Goal: Transaction & Acquisition: Purchase product/service

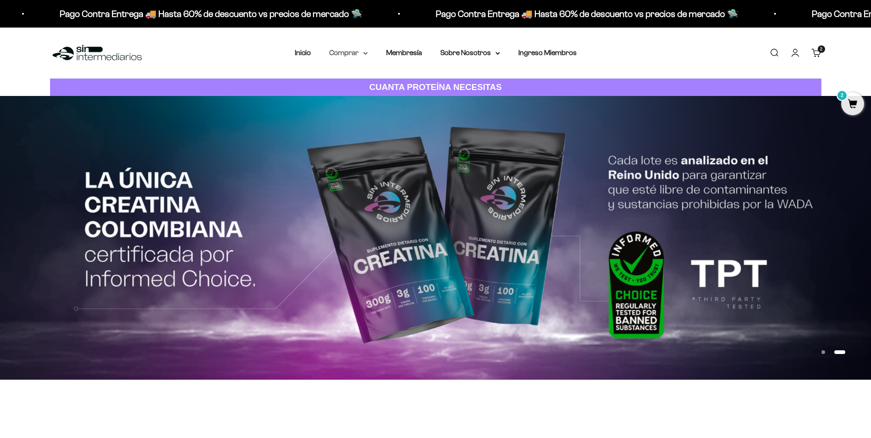
click at [364, 53] on icon at bounding box center [365, 53] width 5 height 3
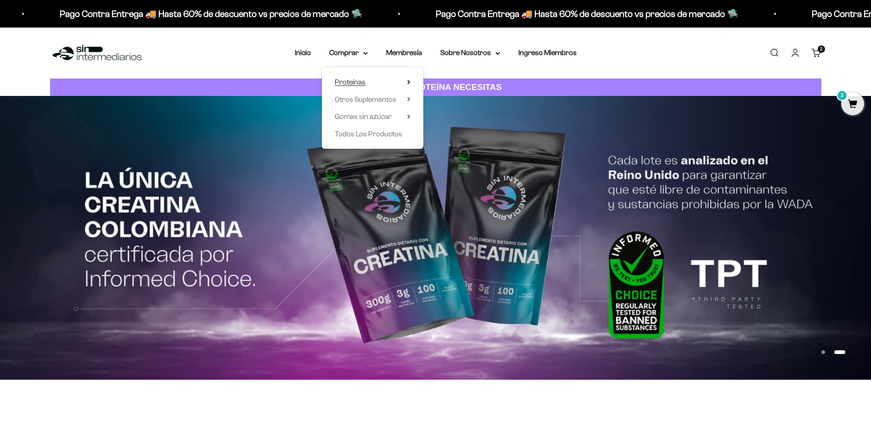
click at [351, 79] on span "Proteínas" at bounding box center [350, 82] width 31 height 8
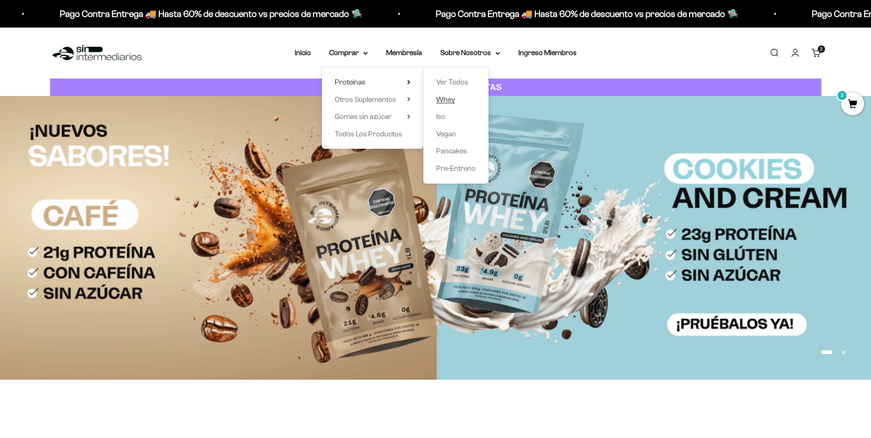
click at [449, 101] on span "Whey" at bounding box center [445, 99] width 19 height 8
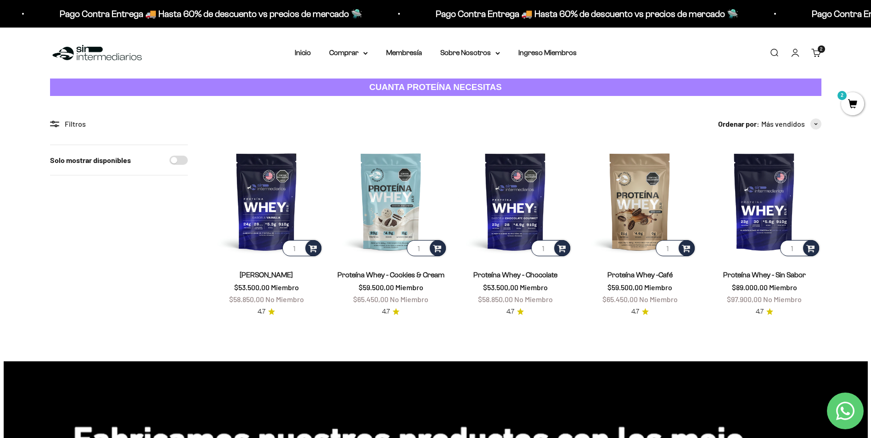
click at [854, 104] on span "2" at bounding box center [852, 103] width 23 height 23
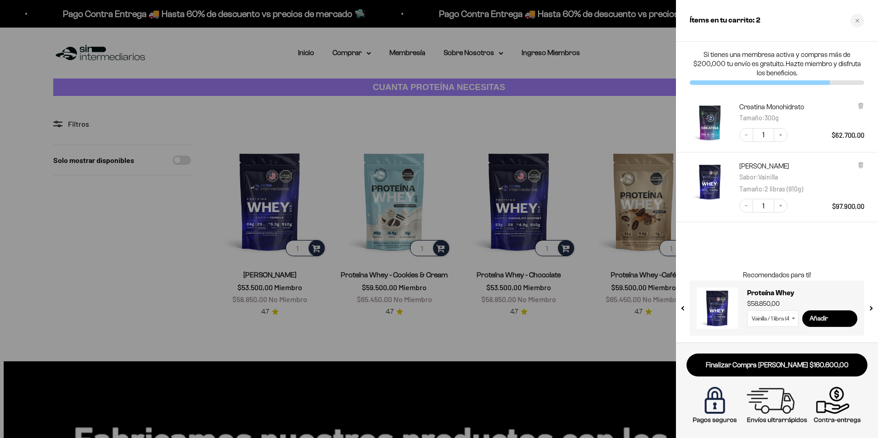
click at [112, 275] on div at bounding box center [439, 219] width 878 height 438
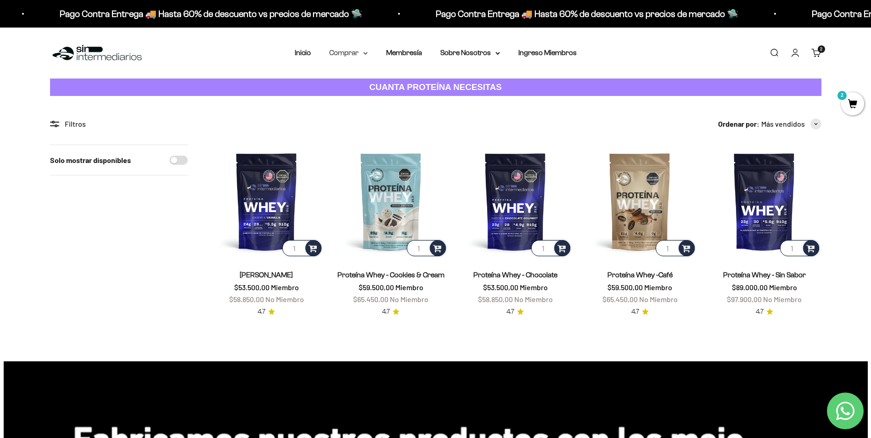
click at [366, 54] on icon at bounding box center [366, 53] width 4 height 2
click at [383, 98] on span "Otros Suplementos" at bounding box center [366, 99] width 62 height 8
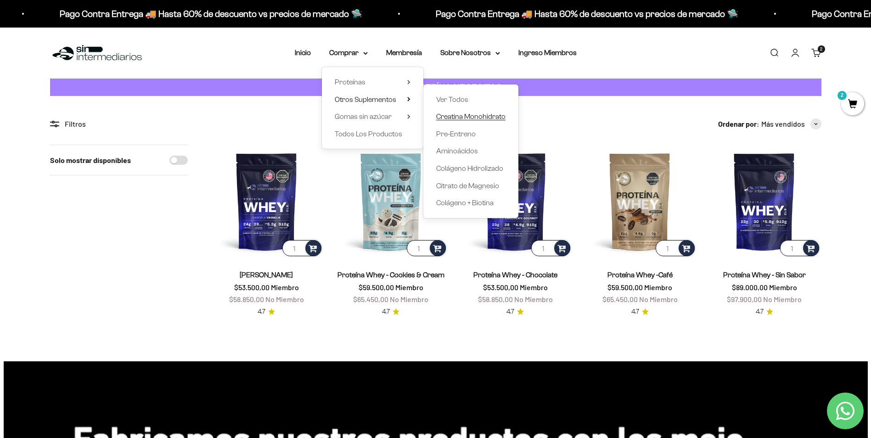
click at [477, 115] on span "Creatina Monohidrato" at bounding box center [470, 116] width 69 height 8
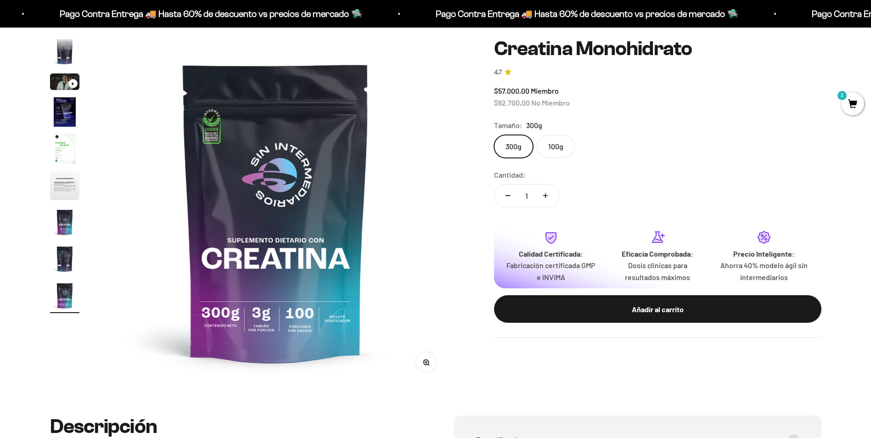
scroll to position [92, 0]
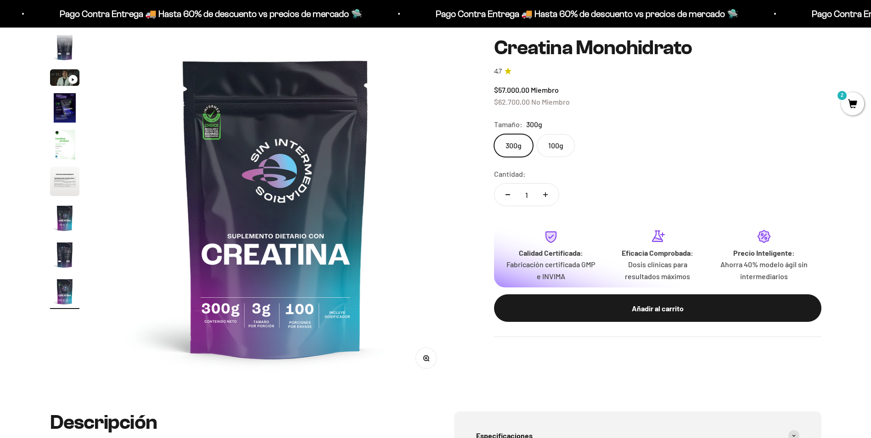
click at [554, 149] on label "100g" at bounding box center [556, 145] width 38 height 23
click at [494, 134] on input "100g" at bounding box center [494, 134] width 0 height 0
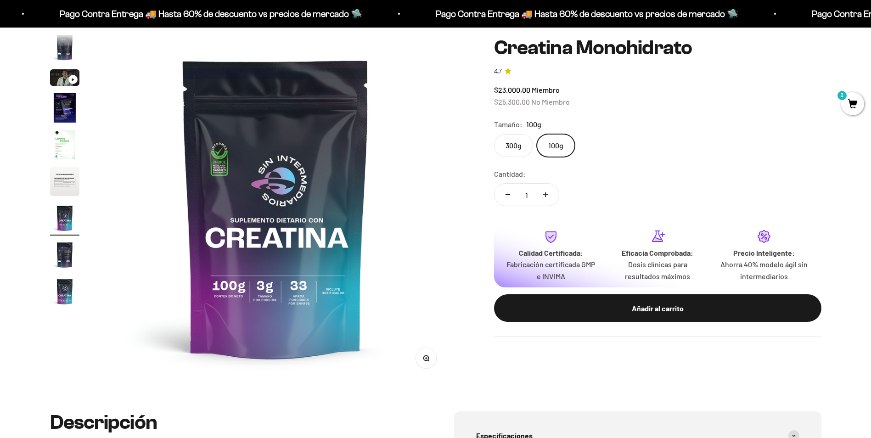
click at [518, 145] on label "300g" at bounding box center [513, 145] width 39 height 23
click at [494, 134] on input "300g" at bounding box center [494, 134] width 0 height 0
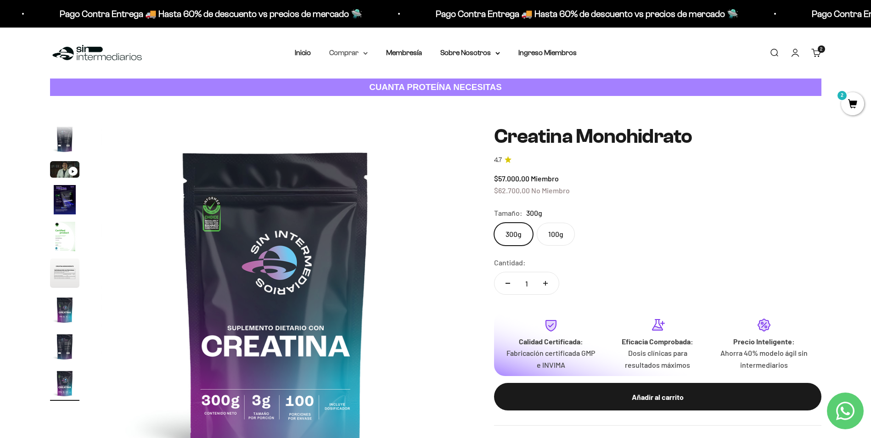
click at [360, 53] on summary "Comprar" at bounding box center [348, 53] width 39 height 12
click at [360, 81] on span "Proteínas" at bounding box center [350, 82] width 31 height 8
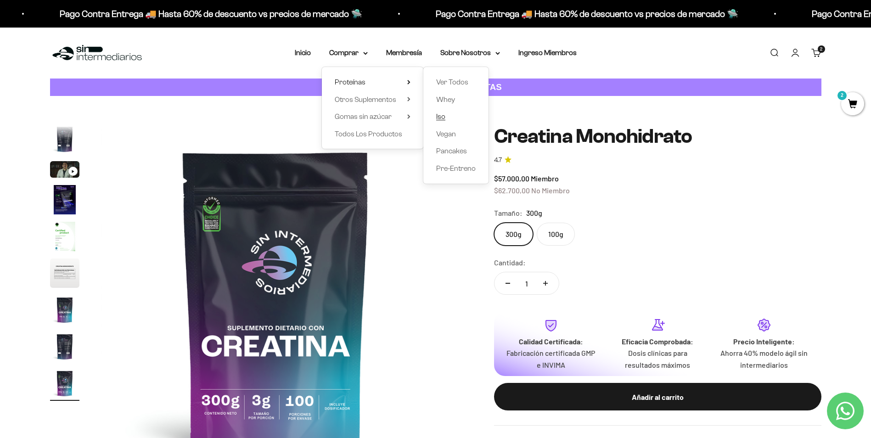
click at [438, 117] on span "Iso" at bounding box center [440, 116] width 9 height 8
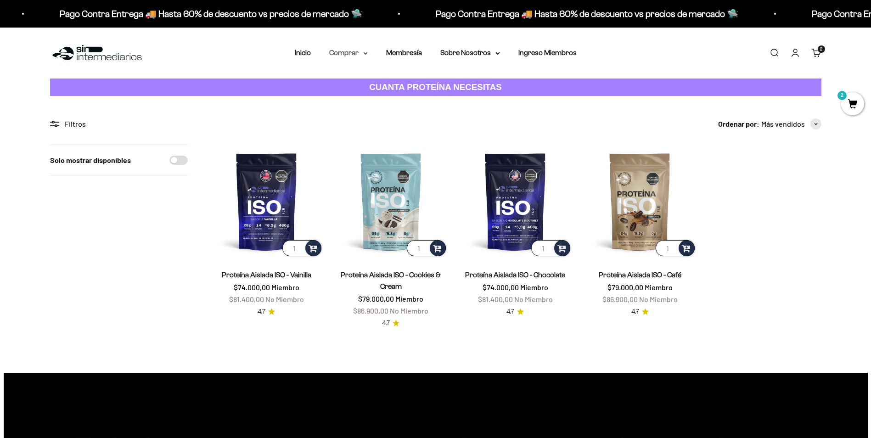
click at [365, 54] on icon at bounding box center [365, 53] width 5 height 3
click at [358, 98] on span "Otros Suplementos" at bounding box center [366, 99] width 62 height 8
click at [383, 117] on span "Gomas sin azúcar" at bounding box center [363, 116] width 57 height 8
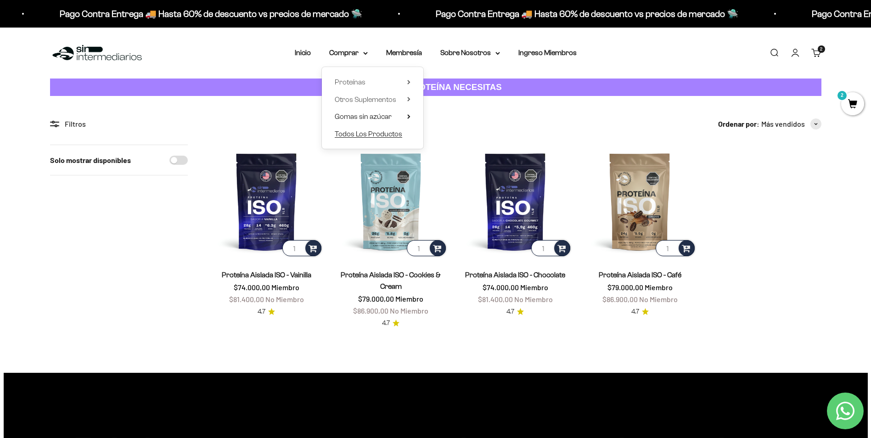
click at [382, 133] on span "Todos Los Productos" at bounding box center [368, 134] width 67 height 8
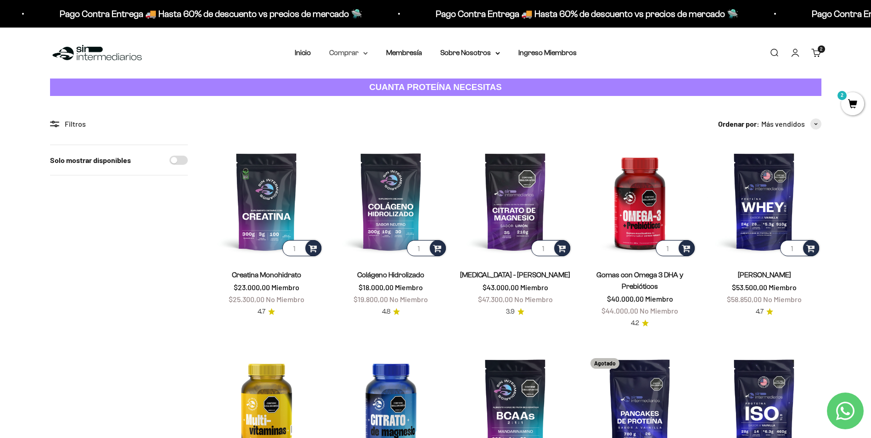
click at [365, 53] on icon at bounding box center [365, 53] width 5 height 3
click at [361, 80] on span "Proteínas" at bounding box center [350, 82] width 31 height 8
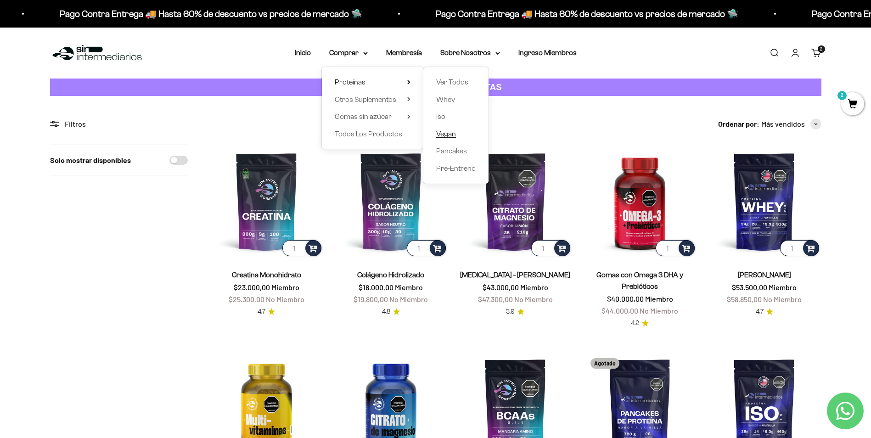
click at [451, 133] on span "Vegan" at bounding box center [446, 134] width 20 height 8
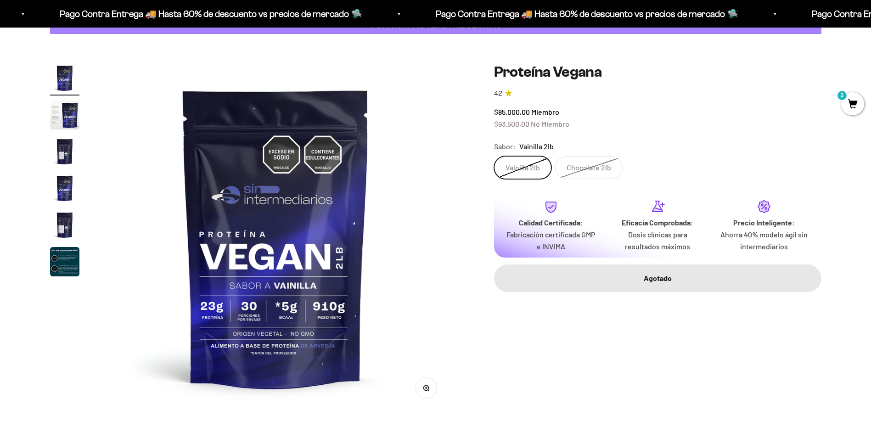
scroll to position [46, 0]
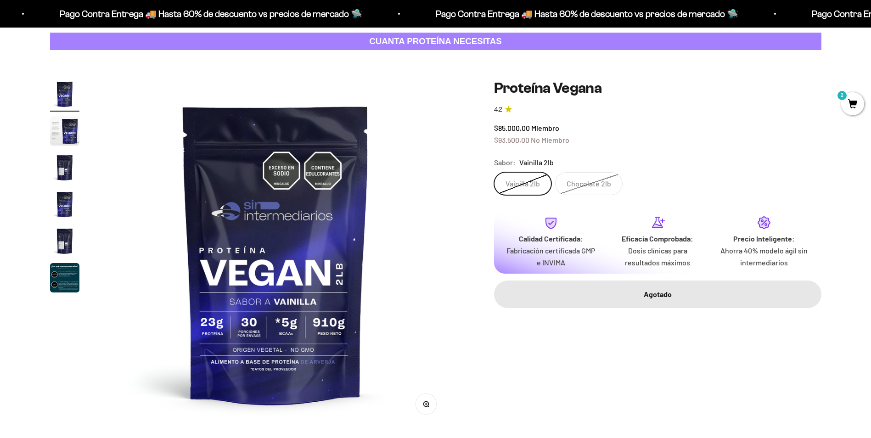
click at [585, 182] on label "Chocolate 2lb" at bounding box center [588, 183] width 67 height 23
click at [494, 172] on input "Chocolate 2lb" at bounding box center [494, 172] width 0 height 0
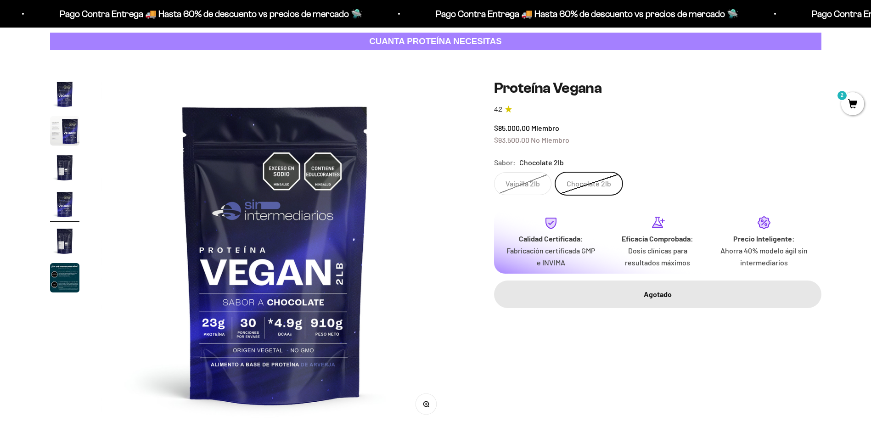
click at [517, 181] on label "Vainilla 2lb" at bounding box center [522, 183] width 57 height 23
click at [494, 172] on input "Vainilla 2lb" at bounding box center [494, 172] width 0 height 0
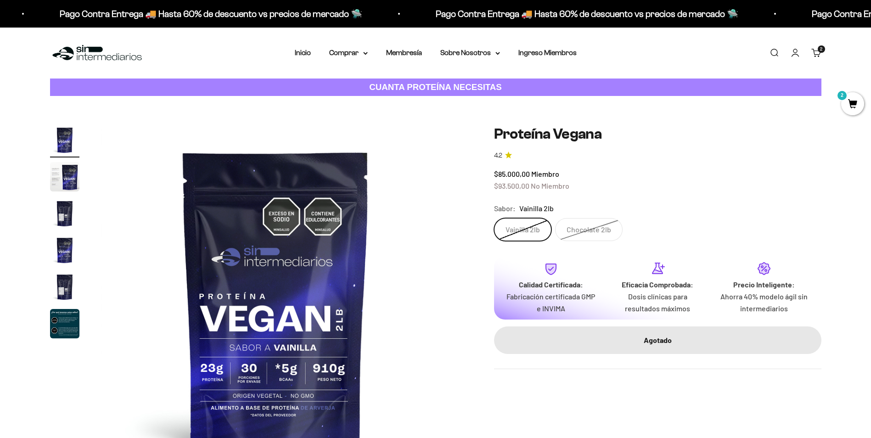
click at [852, 95] on span "2" at bounding box center [852, 103] width 23 height 23
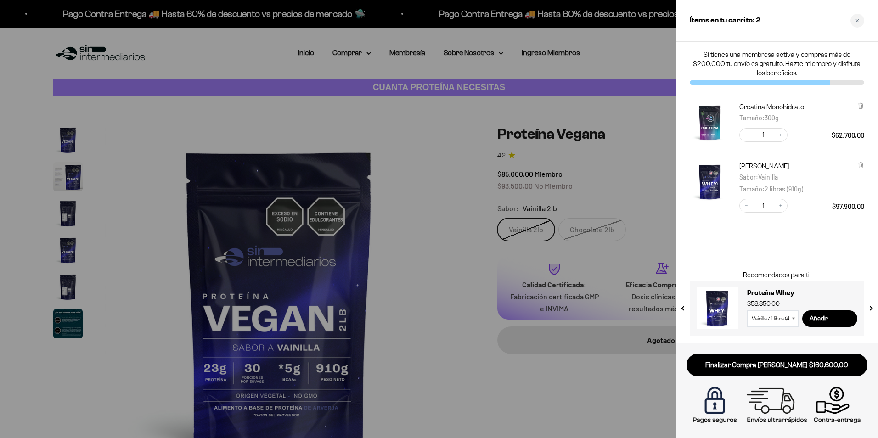
click at [450, 257] on div at bounding box center [439, 219] width 878 height 438
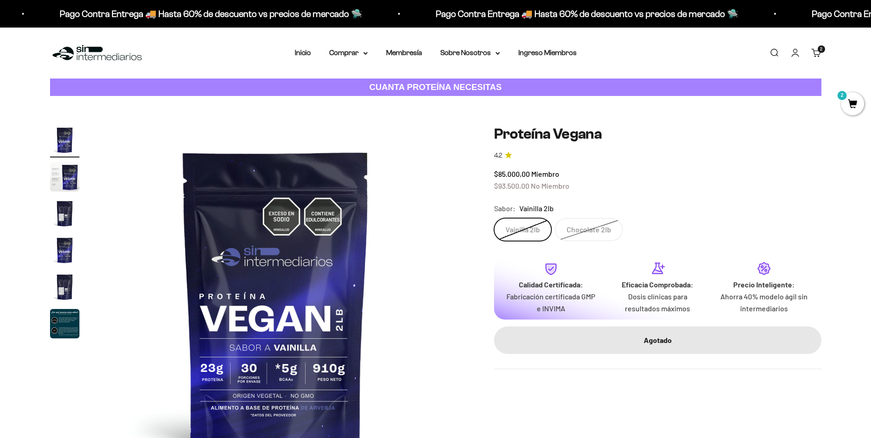
click at [852, 101] on span "2" at bounding box center [852, 103] width 23 height 23
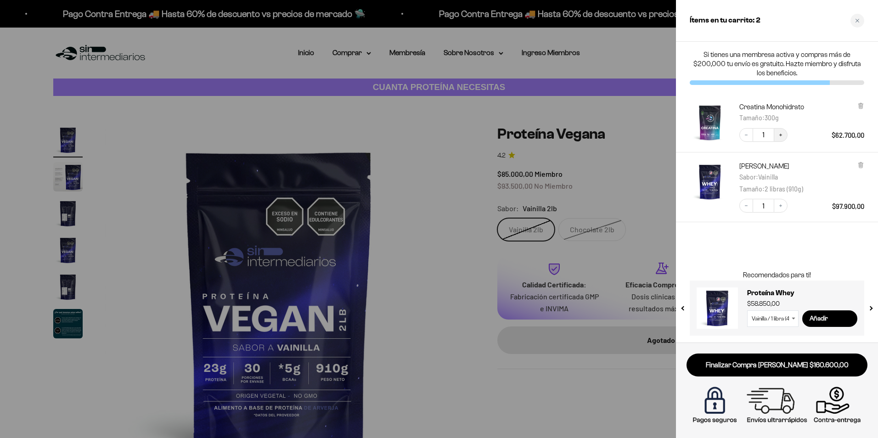
click at [783, 135] on button "Increase quantity" at bounding box center [781, 135] width 14 height 14
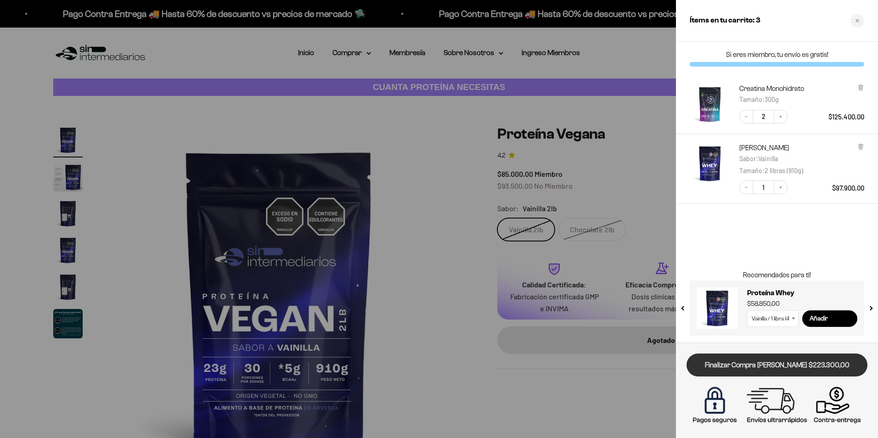
click at [788, 367] on link "Finalizar Compra [PERSON_NAME] $223.300,00" at bounding box center [776, 365] width 181 height 23
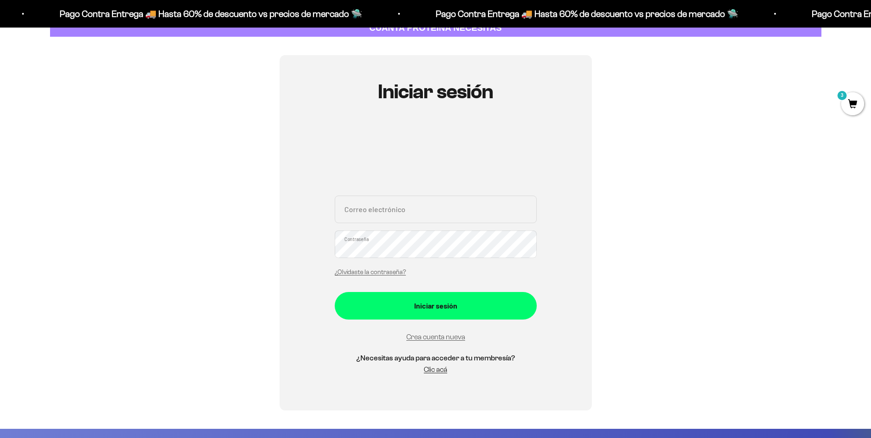
scroll to position [46, 0]
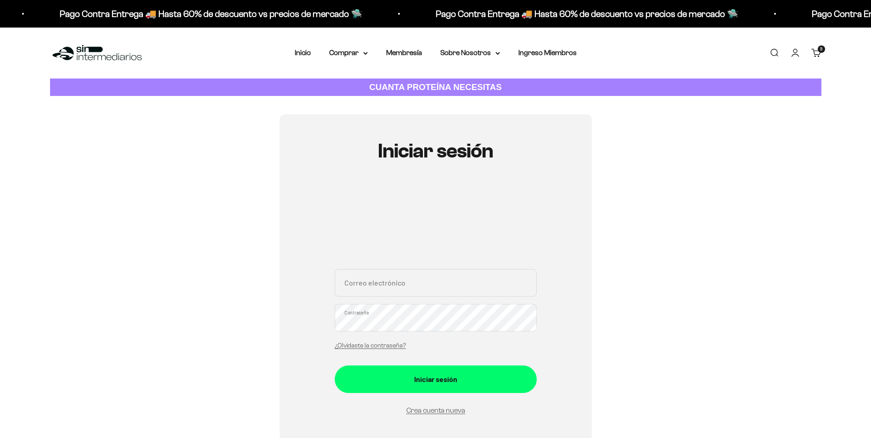
scroll to position [46, 0]
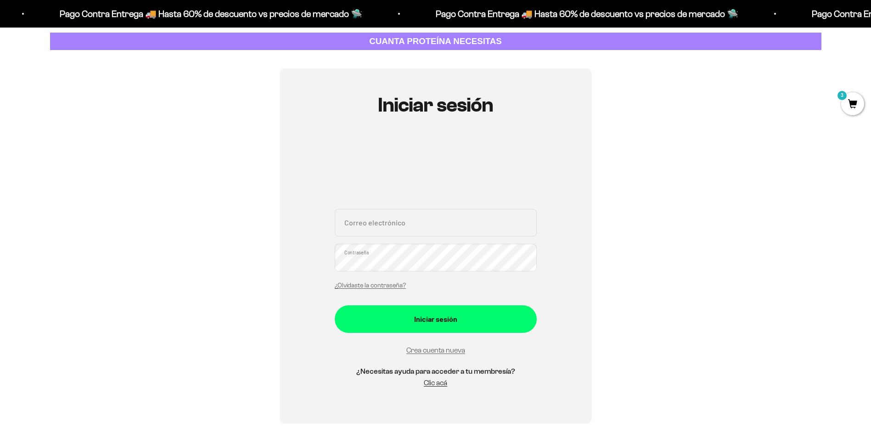
click at [418, 227] on input "Correo electrónico" at bounding box center [436, 223] width 202 height 28
click at [453, 350] on link "Crea cuenta nueva" at bounding box center [435, 350] width 59 height 8
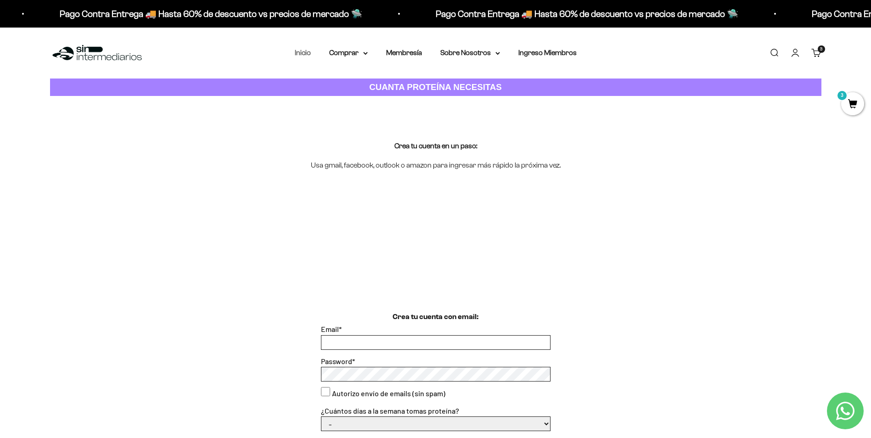
click at [303, 53] on link "Inicio" at bounding box center [303, 53] width 16 height 8
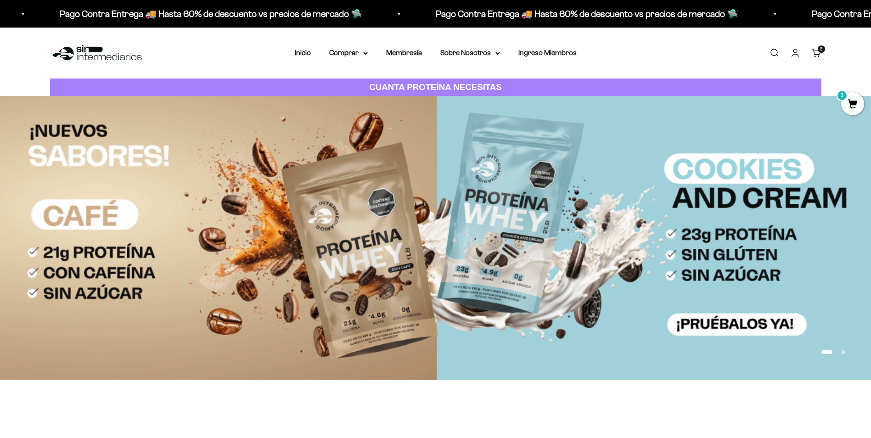
click at [853, 99] on span "3" at bounding box center [852, 103] width 23 height 23
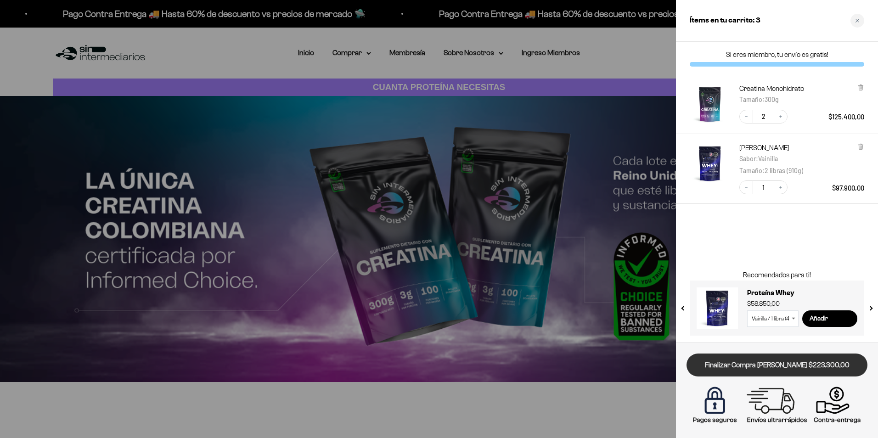
click at [777, 365] on link "Finalizar Compra [PERSON_NAME] $223.300,00" at bounding box center [776, 365] width 181 height 23
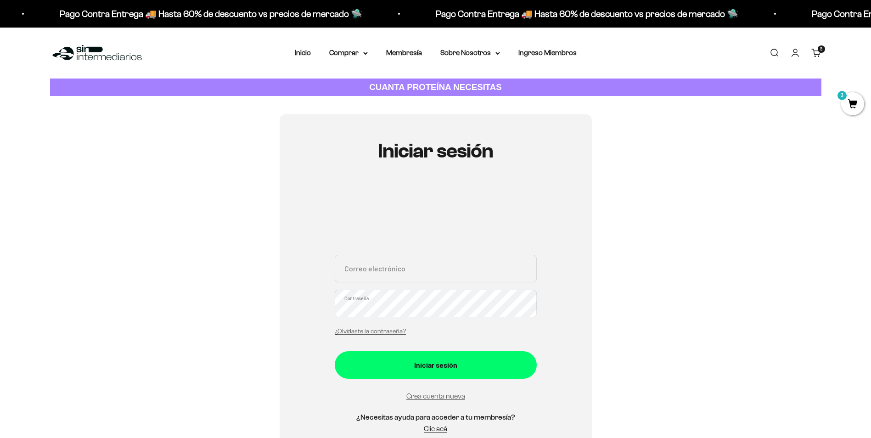
click at [451, 86] on strong "CUANTA PROTEÍNA NECESITAS" at bounding box center [435, 87] width 133 height 10
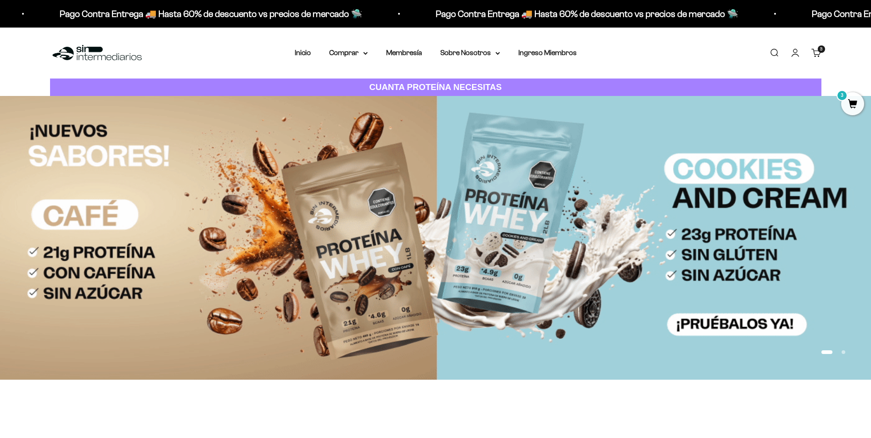
click at [856, 99] on span "3" at bounding box center [852, 103] width 23 height 23
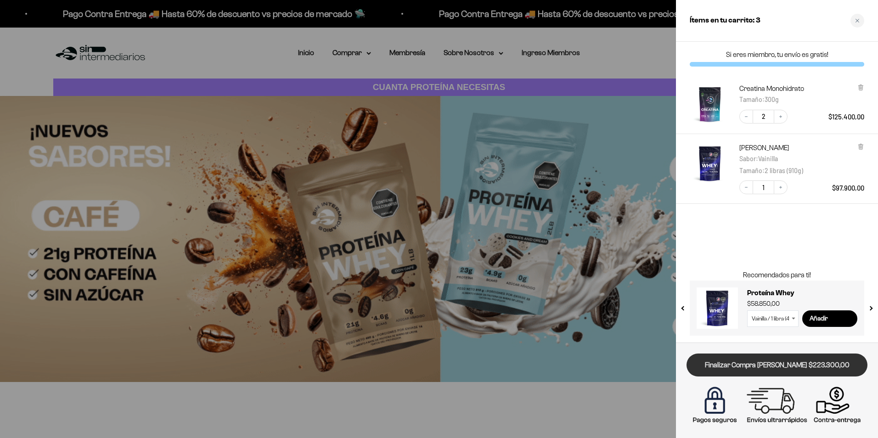
click at [771, 365] on link "Finalizar Compra [PERSON_NAME] $223.300,00" at bounding box center [776, 365] width 181 height 23
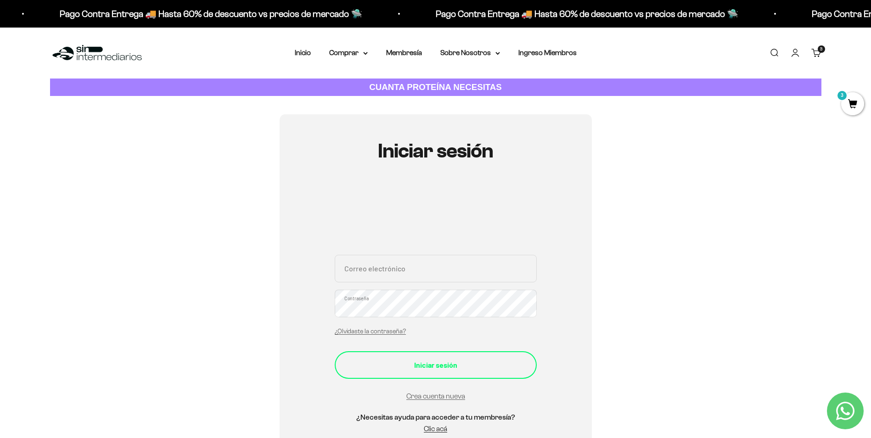
click at [449, 362] on div "Iniciar sesión" at bounding box center [435, 365] width 165 height 12
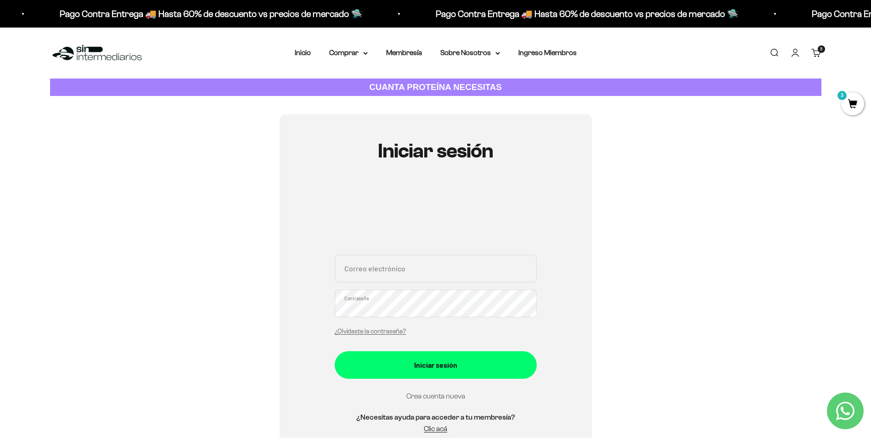
click at [452, 396] on link "Crea cuenta nueva" at bounding box center [435, 396] width 59 height 8
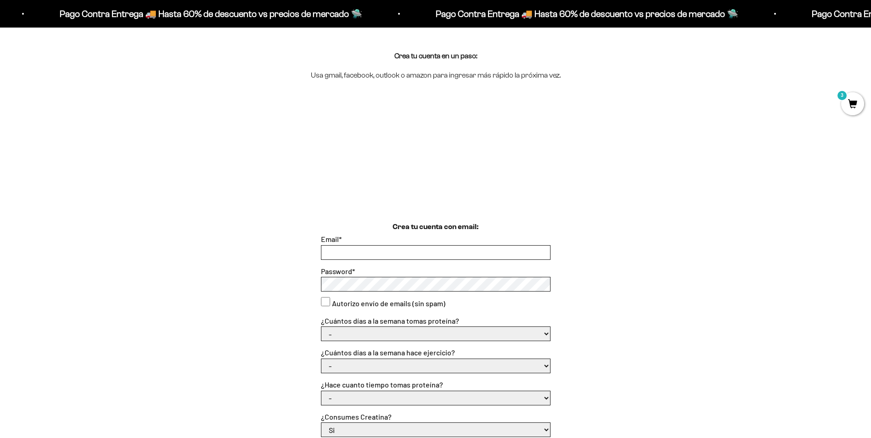
scroll to position [92, 0]
click at [461, 226] on h1 "Crea tu cuenta con email:" at bounding box center [436, 225] width 86 height 12
drag, startPoint x: 479, startPoint y: 225, endPoint x: 387, endPoint y: 221, distance: 92.3
click at [387, 221] on div "Crea tu cuenta con email: Email * Password * Autorizo envío de emails (sin spam…" at bounding box center [435, 391] width 771 height 345
drag, startPoint x: 387, startPoint y: 221, endPoint x: 375, endPoint y: 222, distance: 11.5
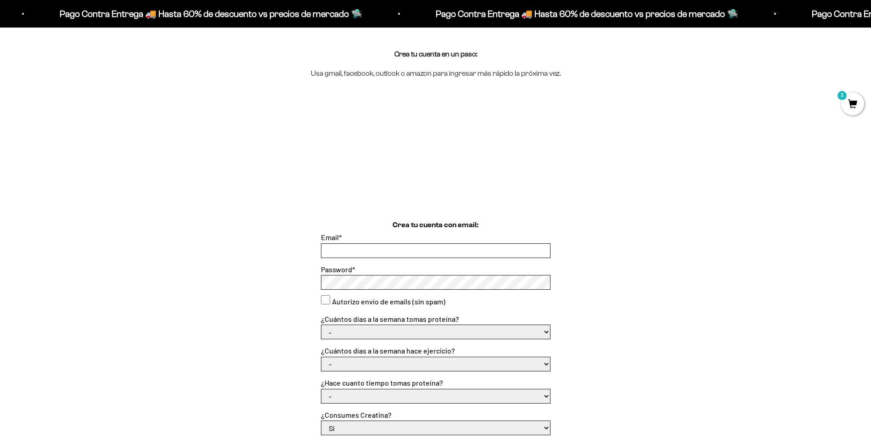
click at [375, 222] on div "Crea tu cuenta con email: Email * Password * Autorizo envío de emails (sin spam…" at bounding box center [435, 391] width 771 height 345
click at [369, 250] on input "Email *" at bounding box center [435, 251] width 229 height 14
type input "[DOMAIN_NAME][EMAIL_ADDRESS][DOMAIN_NAME]"
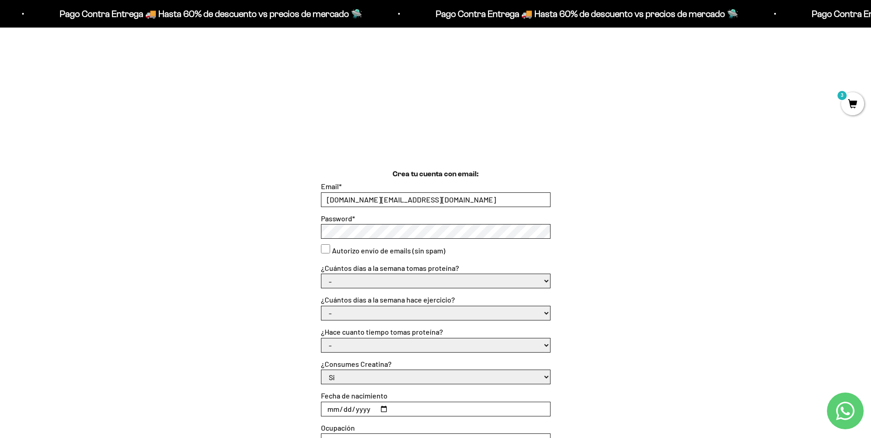
scroll to position [230, 0]
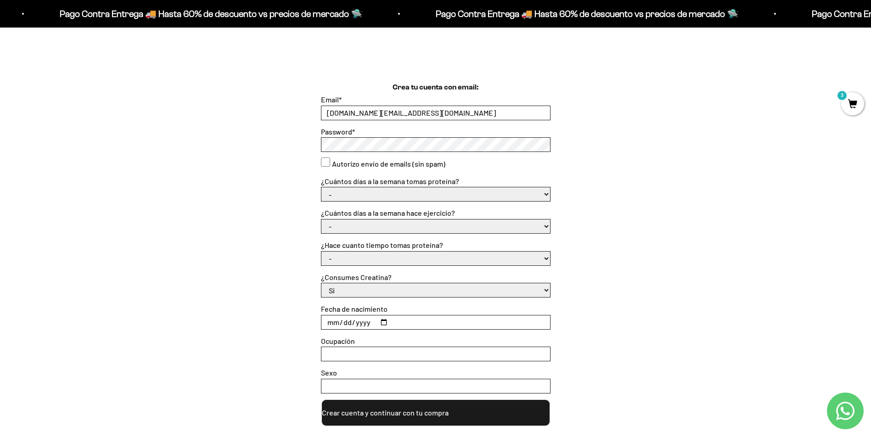
click at [546, 194] on select "- 1 o 2 3 a 5 6 o 7" at bounding box center [435, 194] width 229 height 14
click at [321, 187] on select "- 1 o 2 3 a 5 6 o 7" at bounding box center [435, 194] width 229 height 14
click at [435, 227] on select "- No hago 1 a 2 días 3 a 5 días 6 o 7 días" at bounding box center [435, 226] width 229 height 14
select select "3 a 5 días"
click at [321, 219] on select "- No hago 1 a 2 días 3 a 5 días 6 o 7 días" at bounding box center [435, 226] width 229 height 14
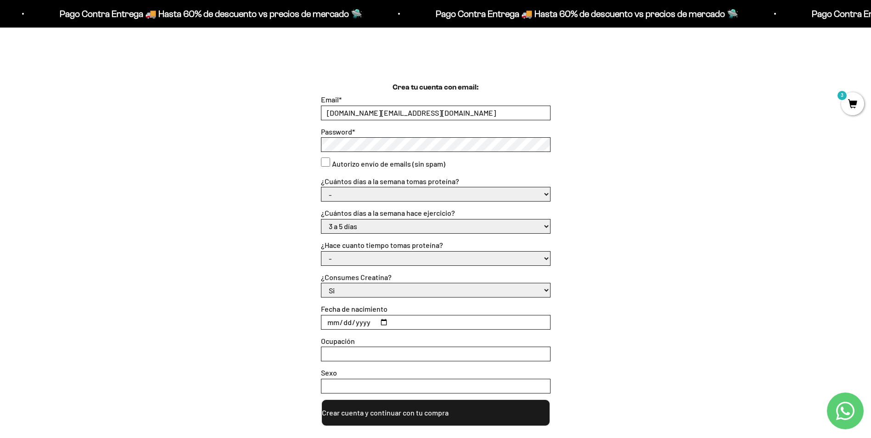
click at [358, 258] on select "- Apenas estoy empezando Menos de 6 meses Más de 6 meses Hace más de un año" at bounding box center [435, 259] width 229 height 14
click at [375, 287] on select "Si No" at bounding box center [435, 290] width 229 height 14
select select "No"
click at [321, 283] on select "Si No" at bounding box center [435, 290] width 229 height 14
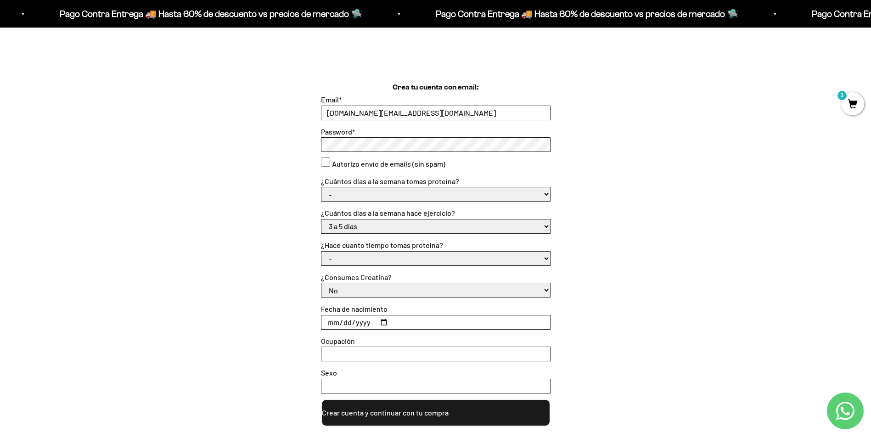
click at [382, 321] on input "Fecha de nacimiento" at bounding box center [435, 322] width 229 height 14
type input "[DATE]"
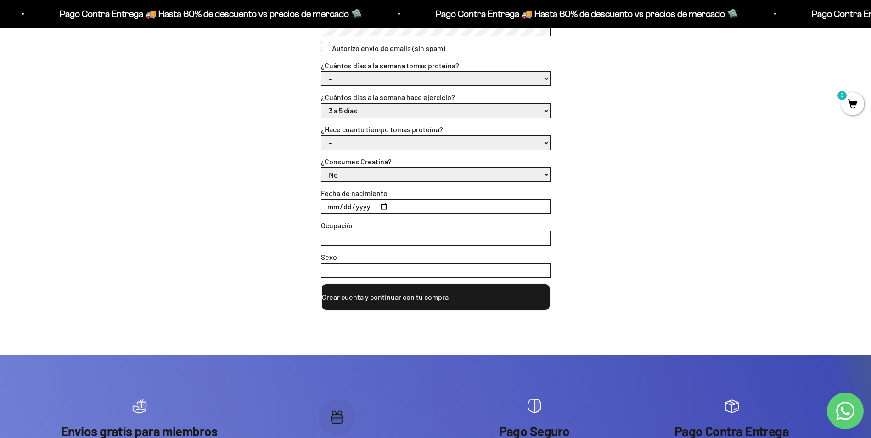
scroll to position [367, 0]
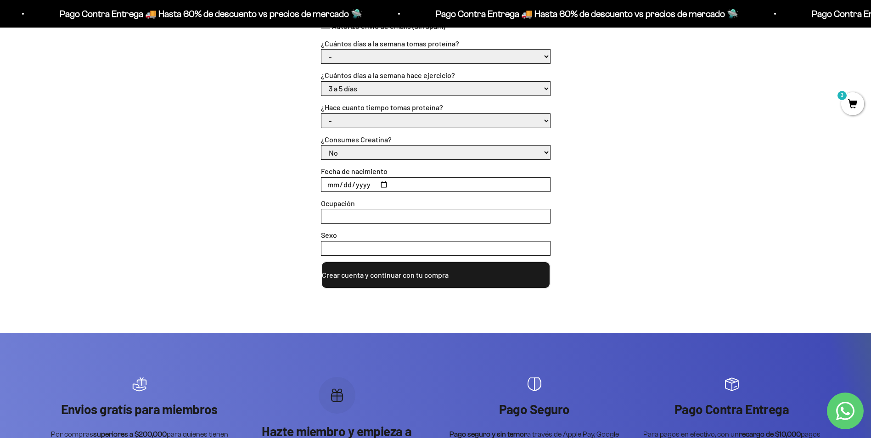
click at [349, 219] on input "Ocupación" at bounding box center [435, 216] width 229 height 14
type input "EMPLEADO"
click at [372, 249] on input "Sexo" at bounding box center [435, 248] width 229 height 14
type input "MASCULINO"
click at [426, 274] on button "Crear cuenta y continuar con tu compra" at bounding box center [436, 275] width 230 height 28
